Goal: Task Accomplishment & Management: Use online tool/utility

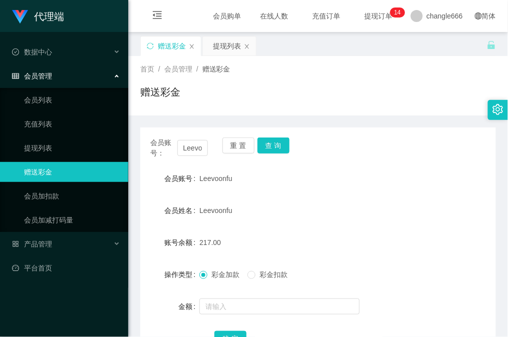
scroll to position [67, 0]
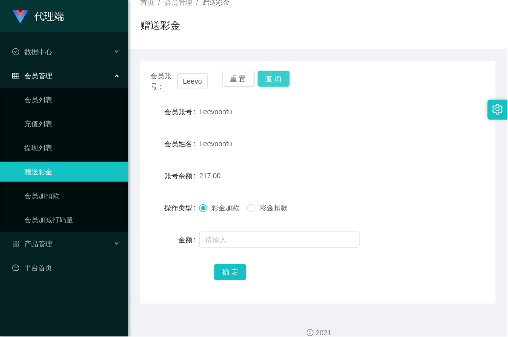
click at [277, 80] on button "查 询" at bounding box center [273, 79] width 32 height 16
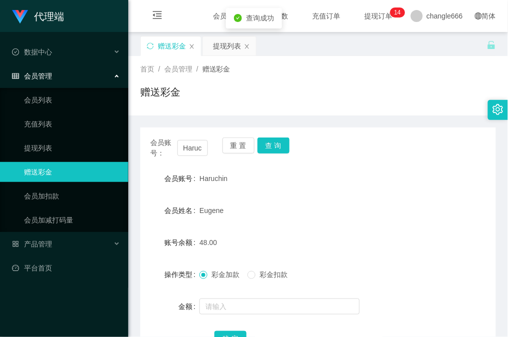
scroll to position [80, 0]
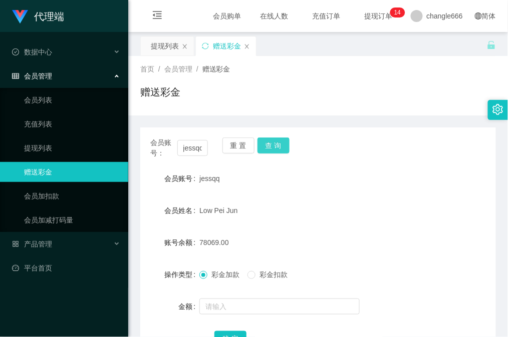
scroll to position [67, 0]
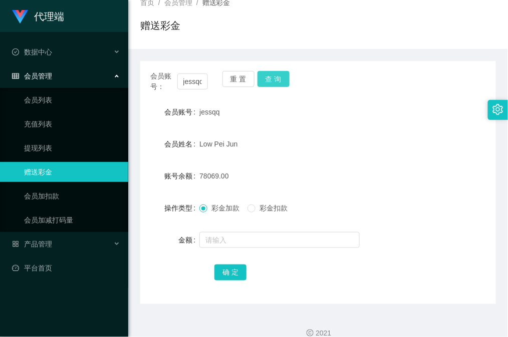
click at [270, 78] on button "查 询" at bounding box center [273, 79] width 32 height 16
drag, startPoint x: 387, startPoint y: 154, endPoint x: 284, endPoint y: 93, distance: 119.7
click at [387, 154] on form "会员账号 jessqq 会员姓名 Low Pei Jun 账号余额 78069.00 操作类型 彩金加款 彩金扣款 金额 确 定" at bounding box center [317, 192] width 355 height 180
click at [270, 83] on button "查 询" at bounding box center [273, 79] width 32 height 16
drag, startPoint x: 347, startPoint y: 115, endPoint x: 357, endPoint y: 71, distance: 44.7
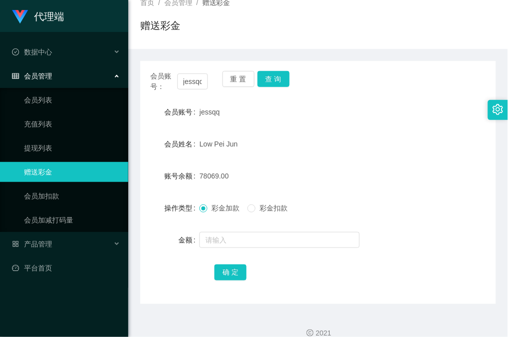
click at [347, 115] on div "jessqq" at bounding box center [302, 112] width 207 height 20
click at [419, 46] on div "首页 / 会员管理 / 赠送彩金 / 赠送彩金" at bounding box center [317, 19] width 379 height 60
click at [416, 143] on div "会员姓名 [PERSON_NAME]" at bounding box center [317, 144] width 355 height 20
click at [272, 79] on button "查 询" at bounding box center [273, 79] width 32 height 16
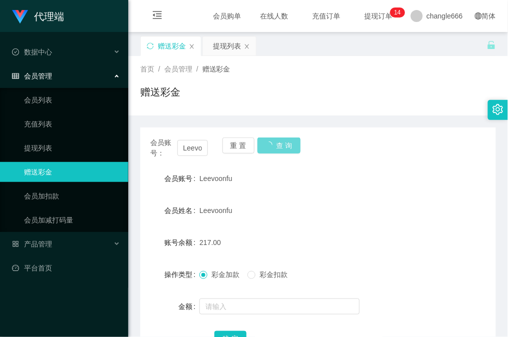
scroll to position [67, 0]
drag, startPoint x: 0, startPoint y: 0, endPoint x: 277, endPoint y: 69, distance: 285.6
click at [276, 138] on button "查 询" at bounding box center [273, 146] width 32 height 16
